Goal: Task Accomplishment & Management: Manage account settings

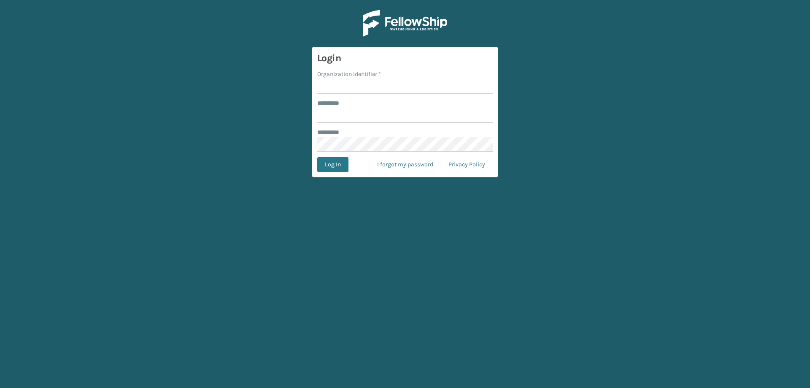
click at [357, 86] on input "Organization Identifier *" at bounding box center [405, 85] width 176 height 15
type input "Foamtex"
click at [362, 119] on input "******** *" at bounding box center [405, 115] width 176 height 15
type input "******"
click at [317, 157] on button "Log In" at bounding box center [332, 164] width 31 height 15
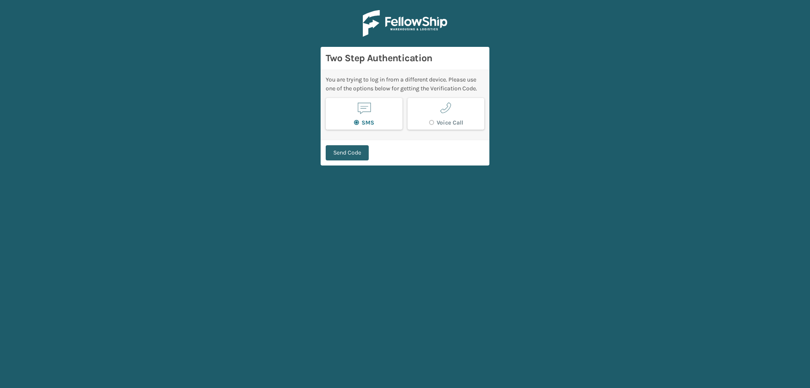
click at [355, 154] on button "Send Code" at bounding box center [347, 152] width 43 height 15
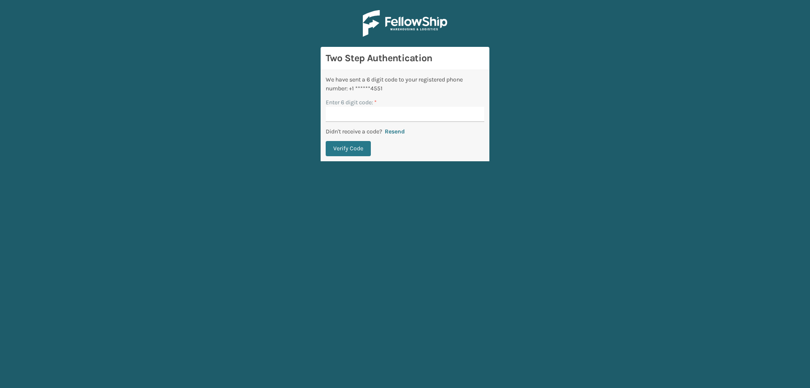
click at [374, 119] on input "Enter 6 digit code: *" at bounding box center [405, 114] width 159 height 15
type input "421080"
click at [358, 145] on button "Verify Code" at bounding box center [348, 148] width 45 height 15
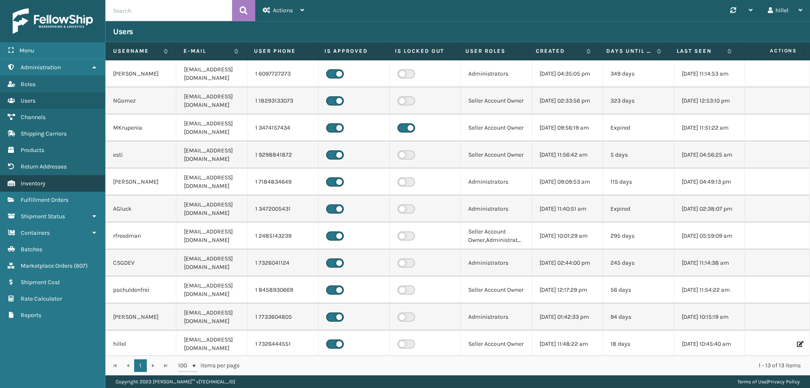
click at [51, 181] on link "Inventory" at bounding box center [52, 183] width 105 height 16
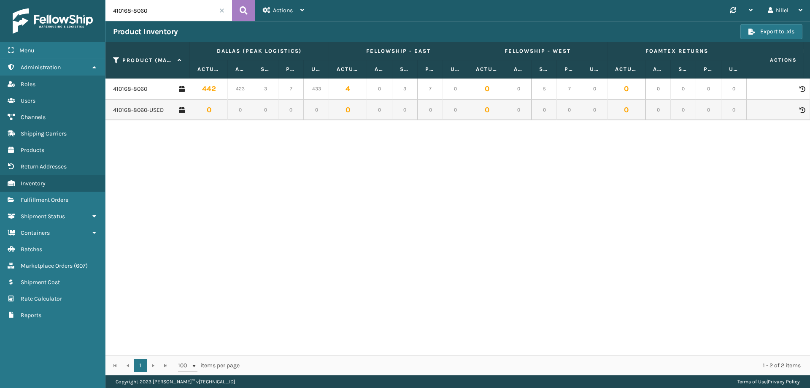
click at [160, 13] on input "410168-8060" at bounding box center [169, 10] width 127 height 21
drag, startPoint x: 165, startPoint y: 12, endPoint x: 103, endPoint y: 12, distance: 62.0
click at [103, 0] on div "Menu Administration Roles Users Channels Shipping Carriers Products Return Addr…" at bounding box center [405, 0] width 810 height 0
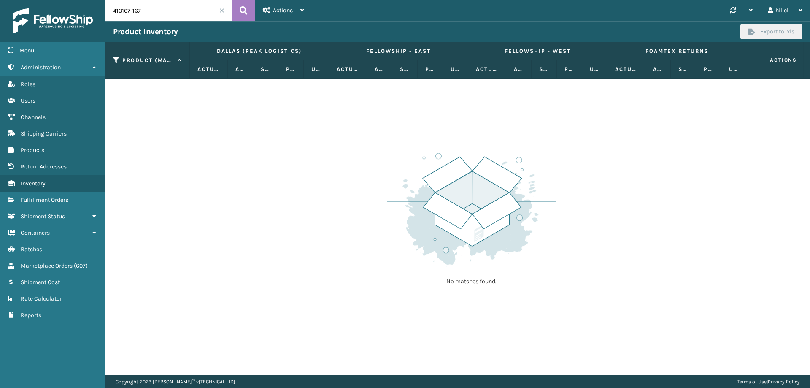
click at [148, 14] on input "410167-167" at bounding box center [169, 10] width 127 height 21
type input "410167"
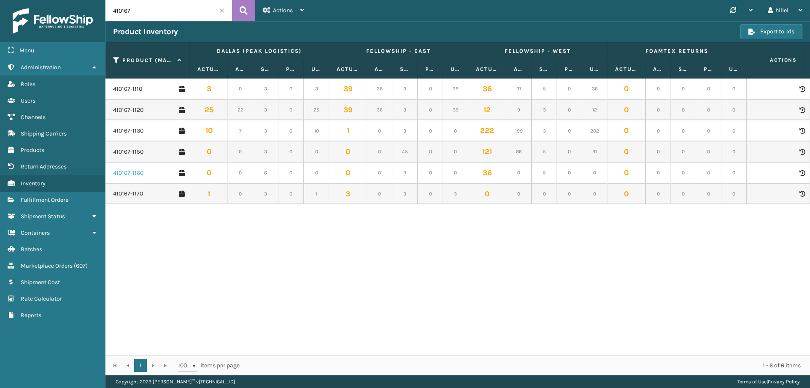
click at [134, 174] on link "410167-1160" at bounding box center [128, 173] width 30 height 8
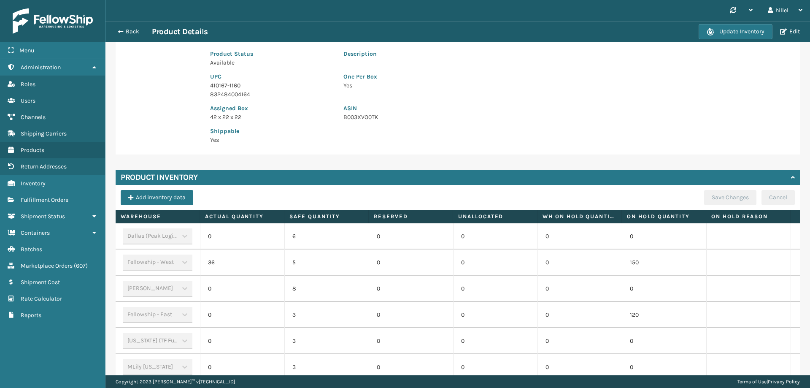
scroll to position [217, 0]
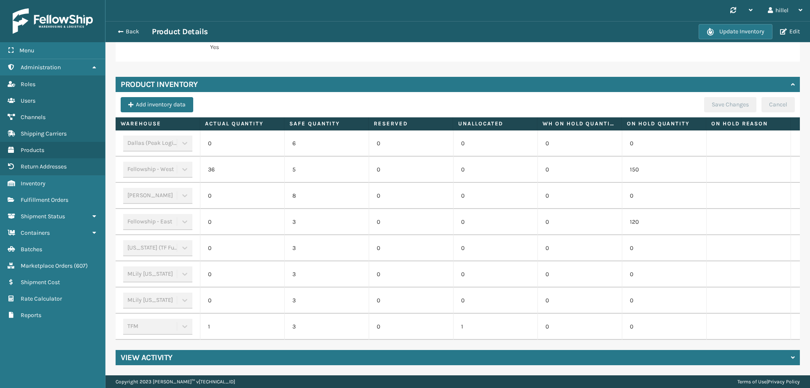
click at [633, 164] on td "150" at bounding box center [664, 170] width 84 height 26
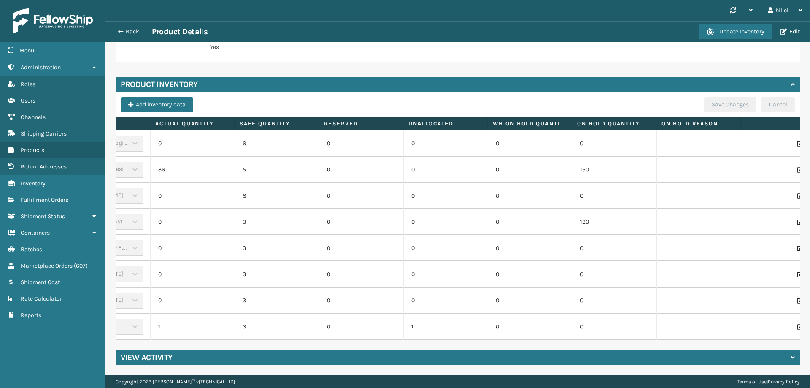
scroll to position [0, 87]
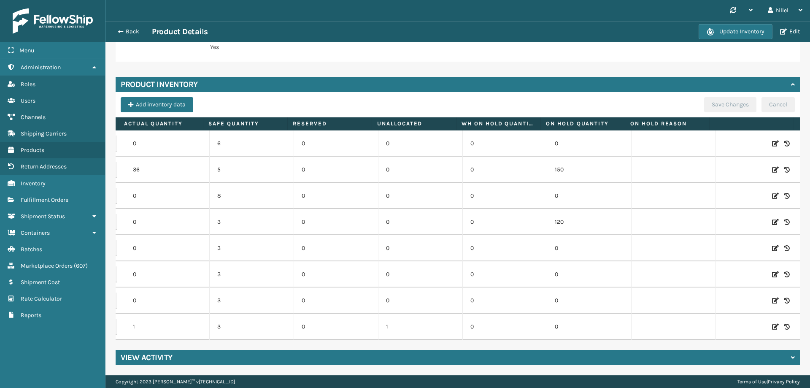
click at [772, 165] on icon at bounding box center [775, 169] width 7 height 8
drag, startPoint x: 594, startPoint y: 162, endPoint x: 560, endPoint y: 166, distance: 34.3
click at [566, 166] on input "150" at bounding box center [589, 169] width 46 height 15
type input "0"
click at [721, 165] on button "ADD" at bounding box center [731, 170] width 21 height 10
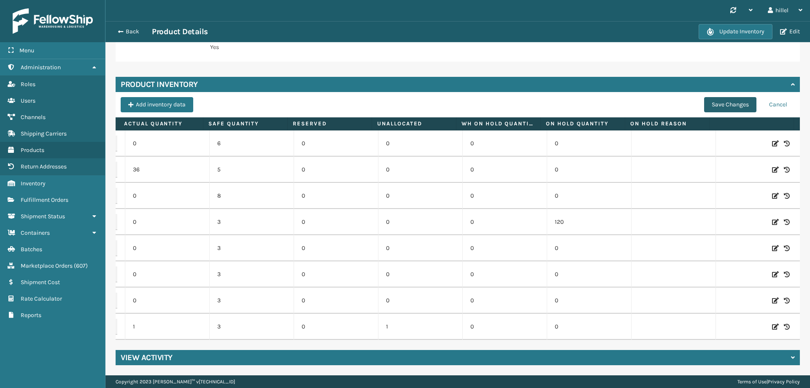
click at [715, 97] on button "Save Changes" at bounding box center [730, 104] width 52 height 15
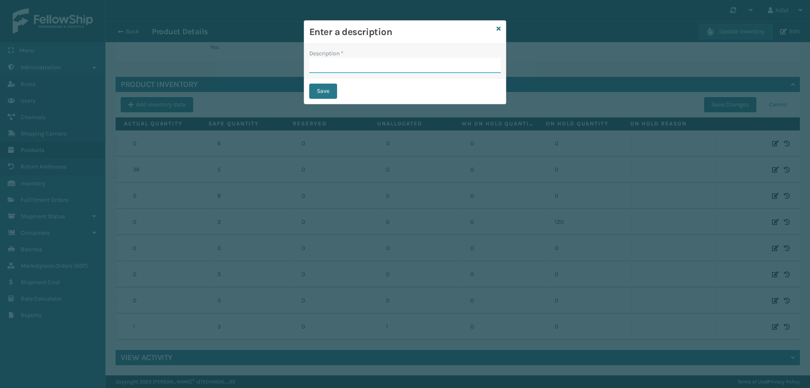
drag, startPoint x: 318, startPoint y: 64, endPoint x: 323, endPoint y: 68, distance: 6.9
click at [318, 64] on input "Description *" at bounding box center [405, 65] width 192 height 15
type input "Update"
click at [327, 93] on button "Save" at bounding box center [323, 91] width 28 height 15
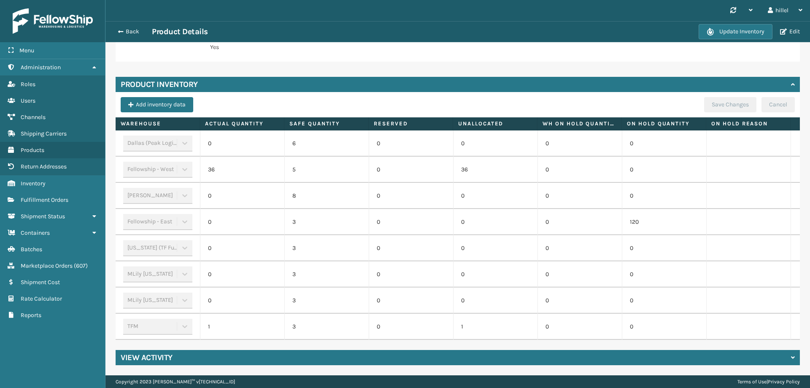
scroll to position [0, 0]
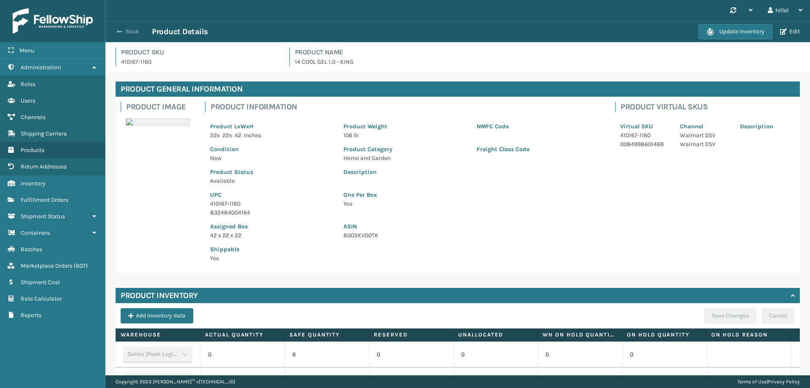
click at [117, 31] on span "button" at bounding box center [119, 32] width 5 height 6
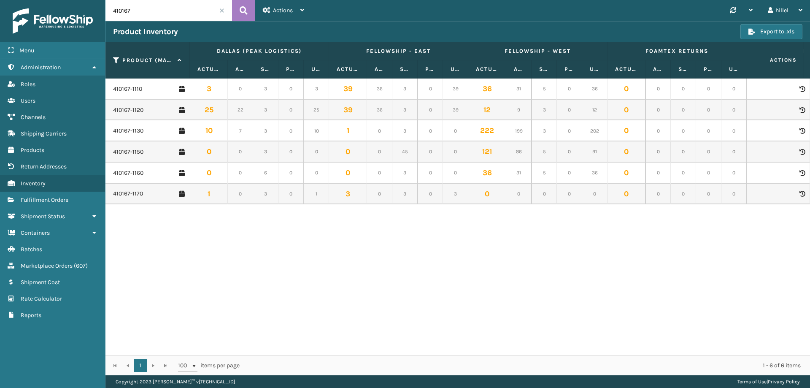
click at [149, 13] on input "410167" at bounding box center [169, 10] width 127 height 21
click at [136, 151] on link "410167-1150" at bounding box center [128, 152] width 30 height 8
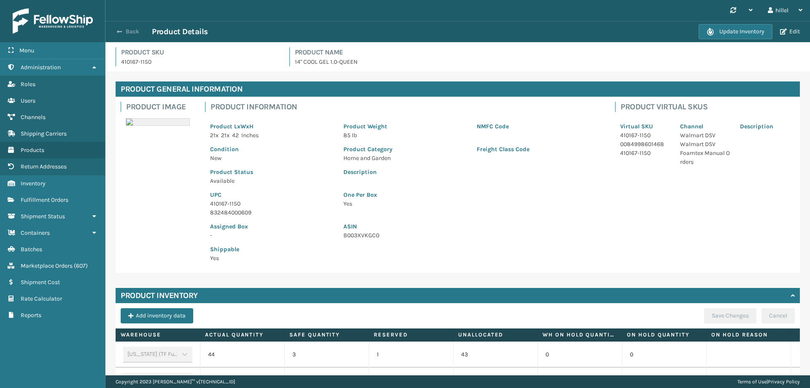
click at [117, 32] on span "button" at bounding box center [119, 32] width 5 height 6
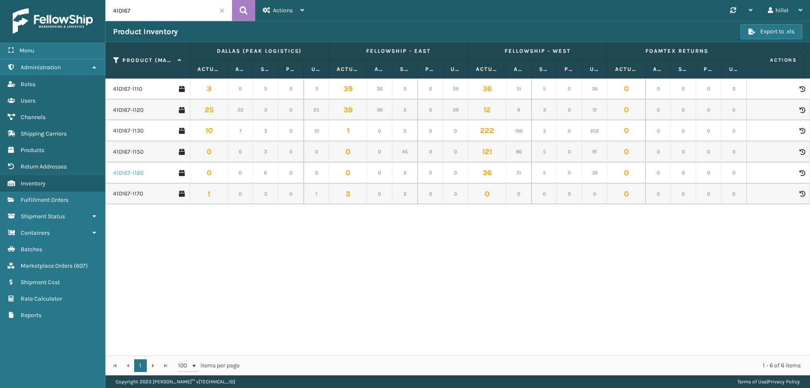
click at [127, 175] on link "410167-1160" at bounding box center [128, 173] width 30 height 8
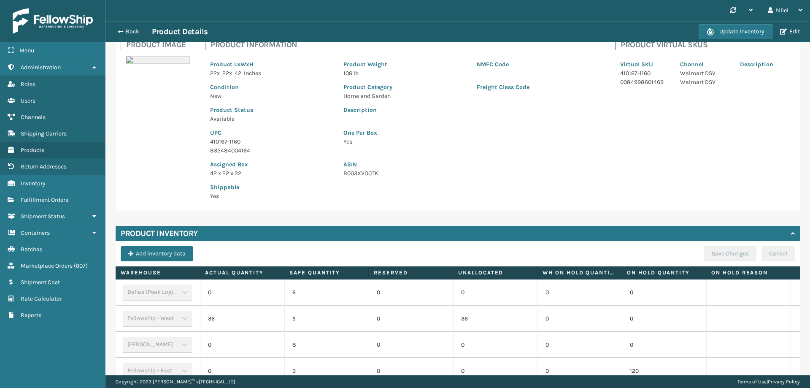
scroll to position [217, 0]
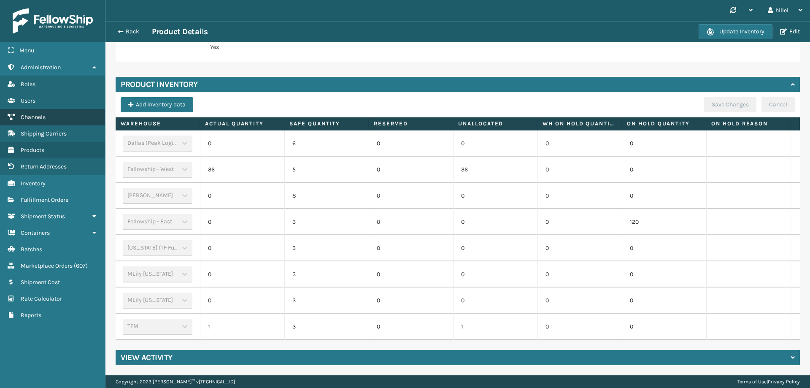
click at [49, 117] on link "Channels" at bounding box center [52, 117] width 105 height 16
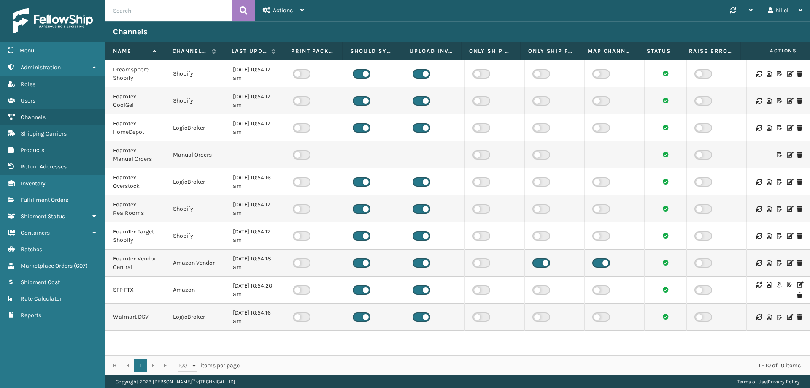
click at [787, 318] on icon at bounding box center [789, 317] width 5 height 6
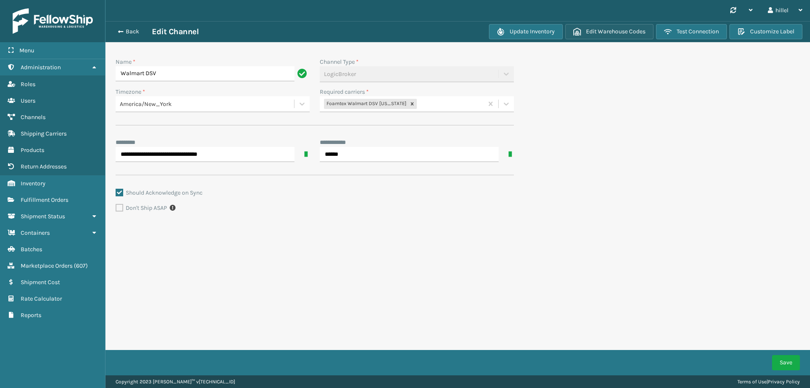
click at [616, 33] on button "Edit Warehouse Codes" at bounding box center [609, 31] width 88 height 15
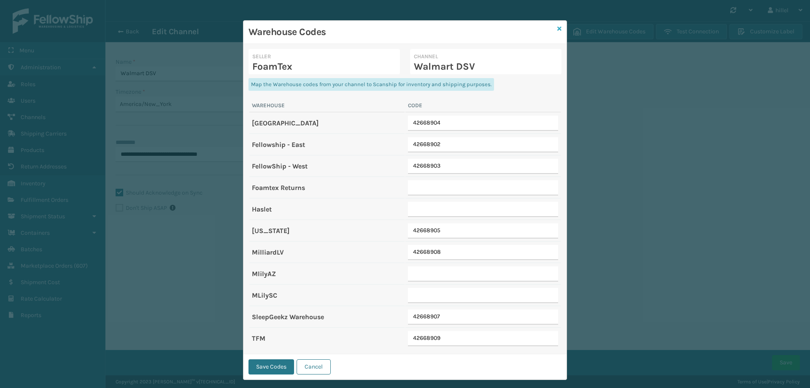
click at [557, 30] on icon at bounding box center [559, 29] width 4 height 6
